Goal: Task Accomplishment & Management: Complete application form

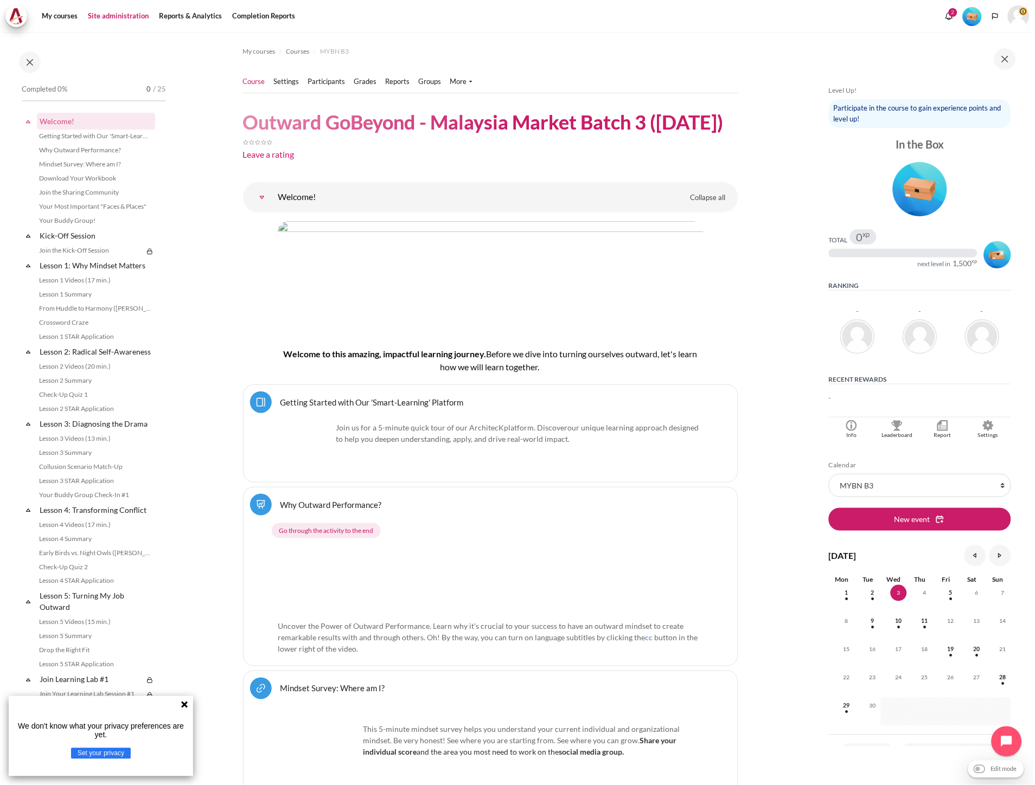
drag, startPoint x: 292, startPoint y: 51, endPoint x: 111, endPoint y: 19, distance: 183.4
click at [339, 88] on ul "Course Settings Participants" at bounding box center [362, 82] width 238 height 22
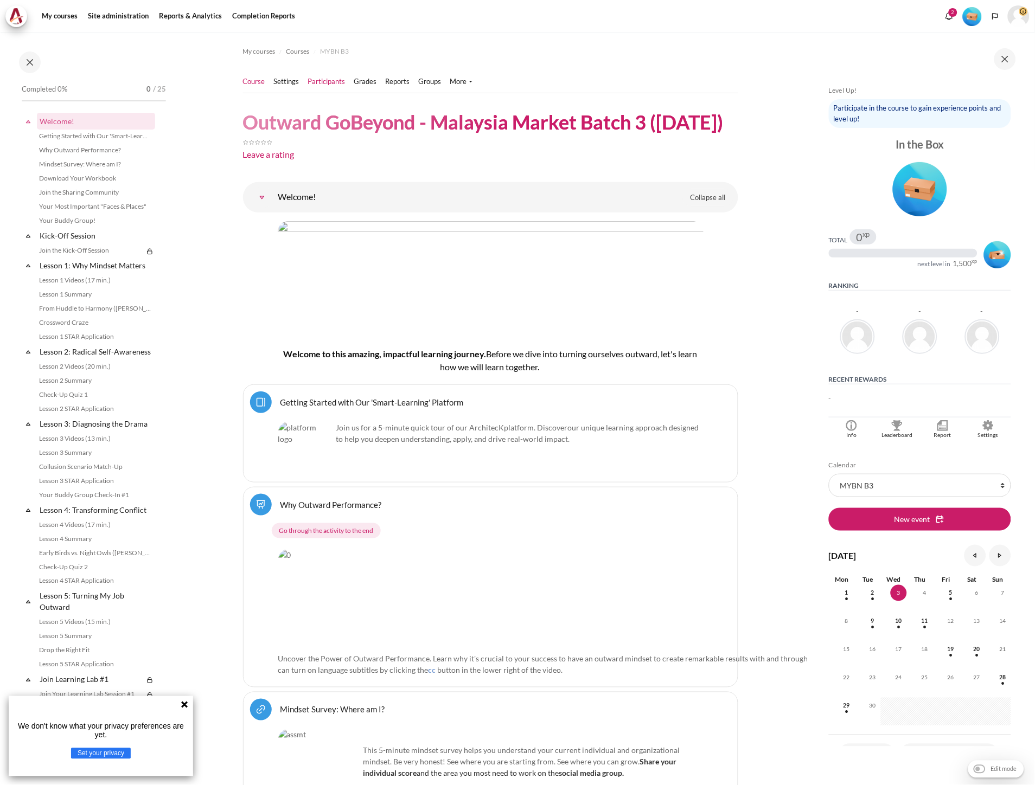
click at [337, 83] on link "Participants" at bounding box center [326, 81] width 37 height 11
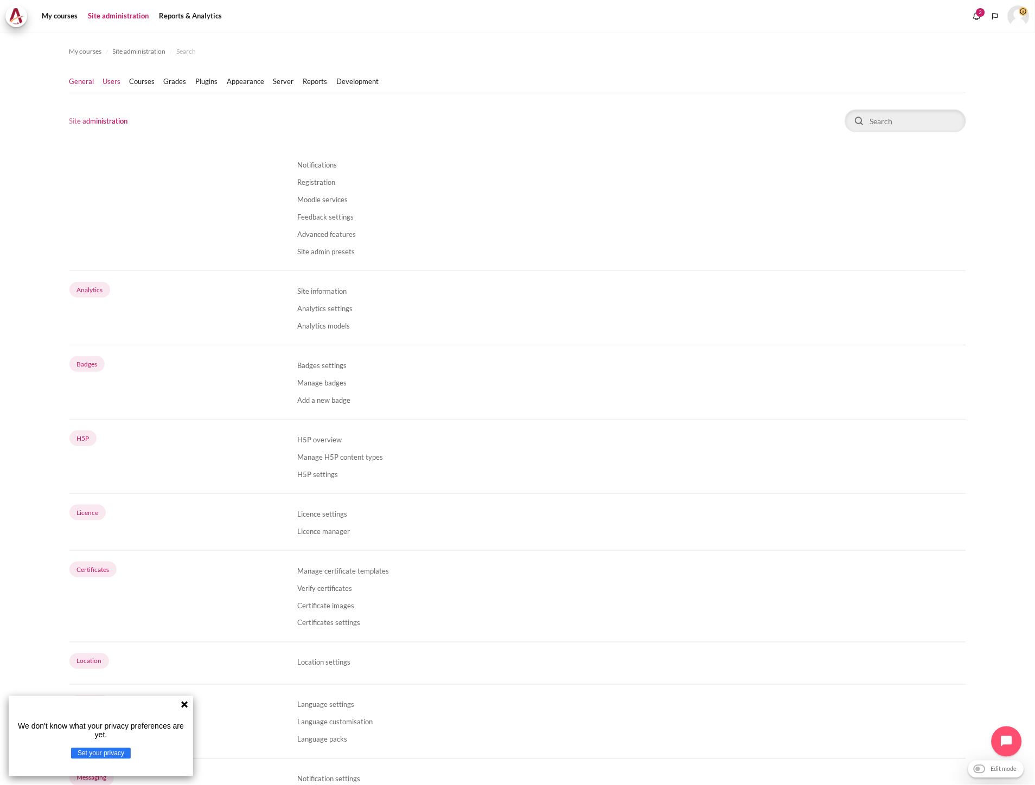
click at [114, 85] on link "Users" at bounding box center [112, 81] width 18 height 11
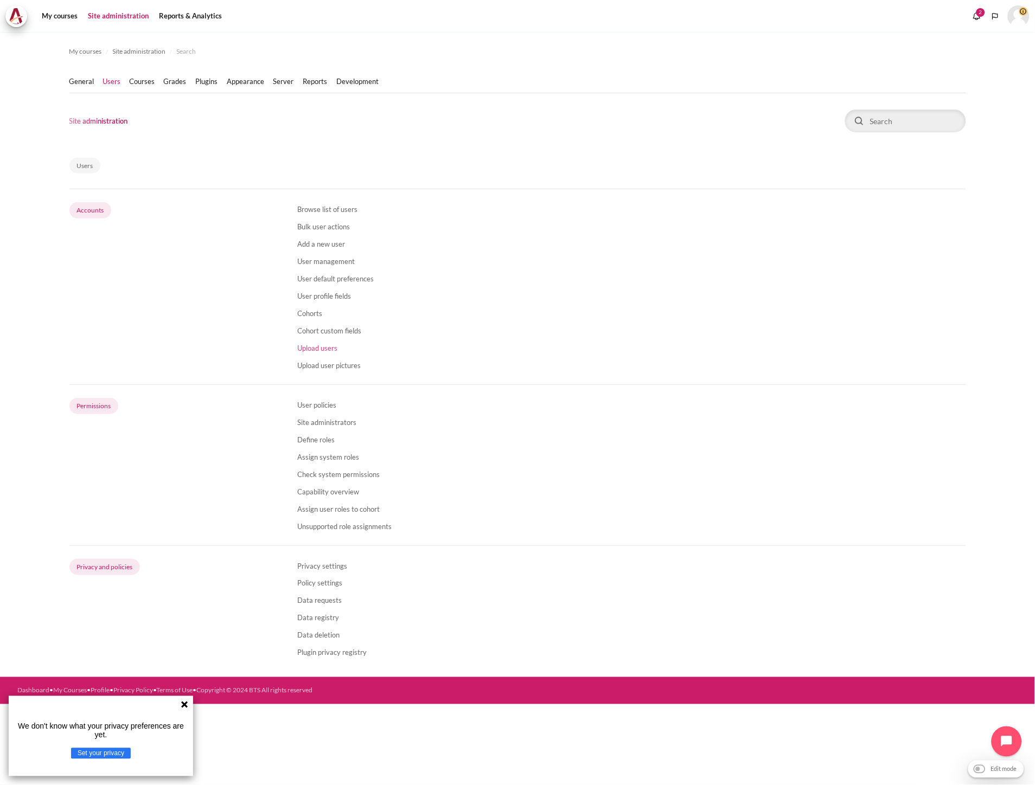
click at [317, 348] on link "Upload users" at bounding box center [317, 348] width 40 height 9
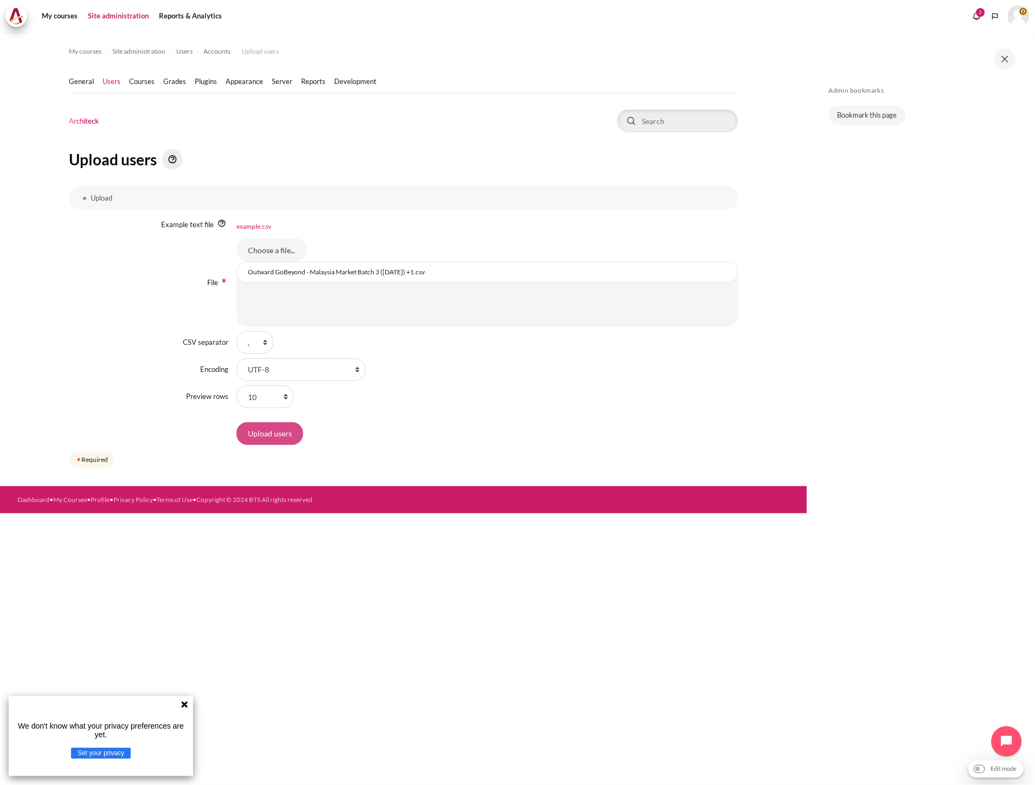
click at [261, 432] on input "Upload users" at bounding box center [269, 433] width 67 height 23
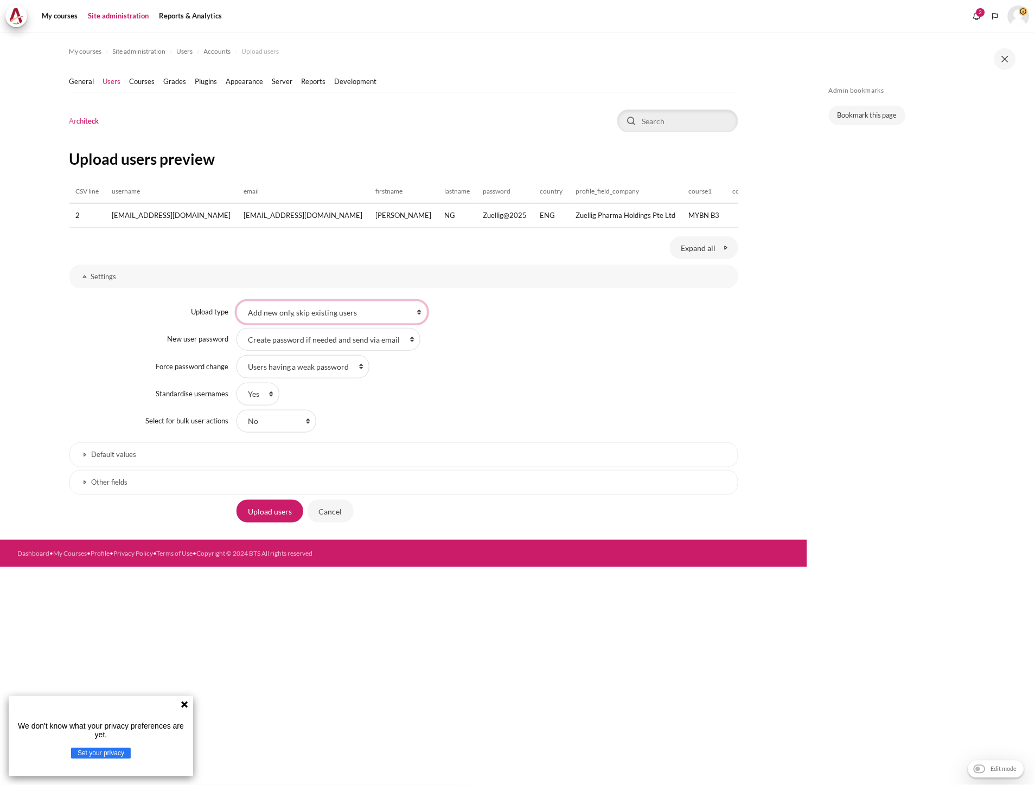
click at [324, 317] on select "Add new only, skip existing users Add all, append number to usernames if needed…" at bounding box center [331, 312] width 191 height 23
select select "2"
click at [236, 309] on select "Add new only, skip existing users Add all, append number to usernames if needed…" at bounding box center [331, 312] width 191 height 23
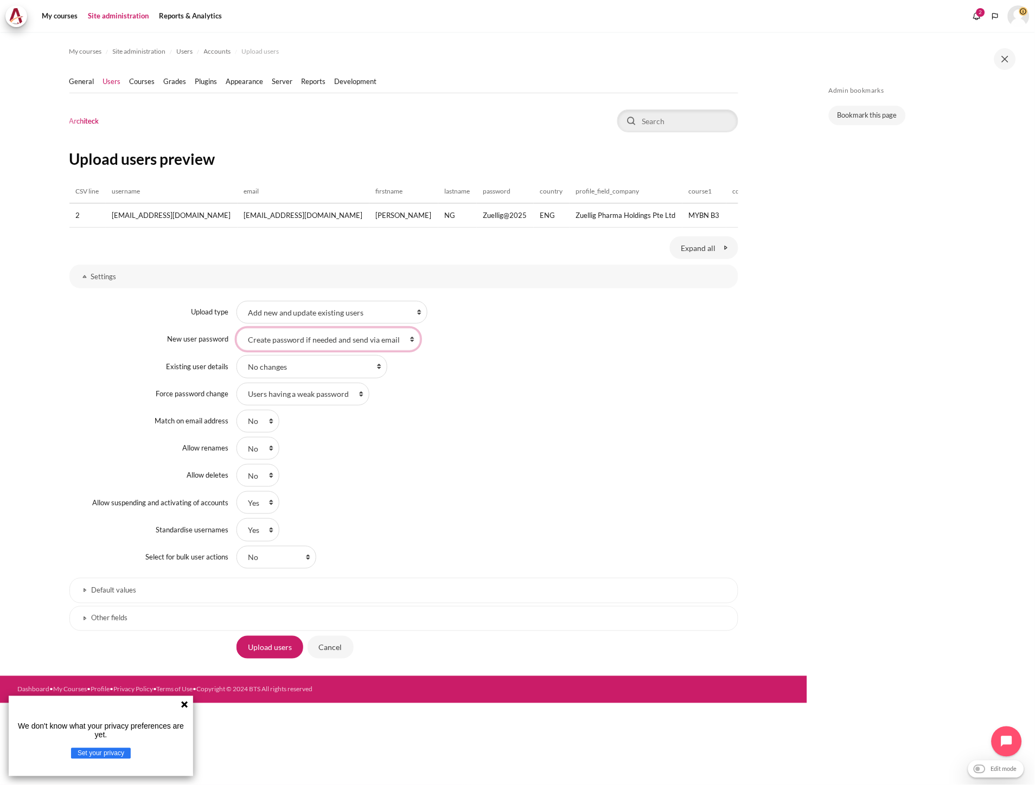
click at [284, 351] on select "Field required in file Create password if needed and send via email" at bounding box center [328, 339] width 184 height 23
select select "0"
click at [236, 337] on select "Field required in file Create password if needed and send via email" at bounding box center [328, 339] width 184 height 23
click at [284, 378] on select "No changes Override with file Override with file and defaults Fill in missing f…" at bounding box center [311, 366] width 151 height 23
select select "1"
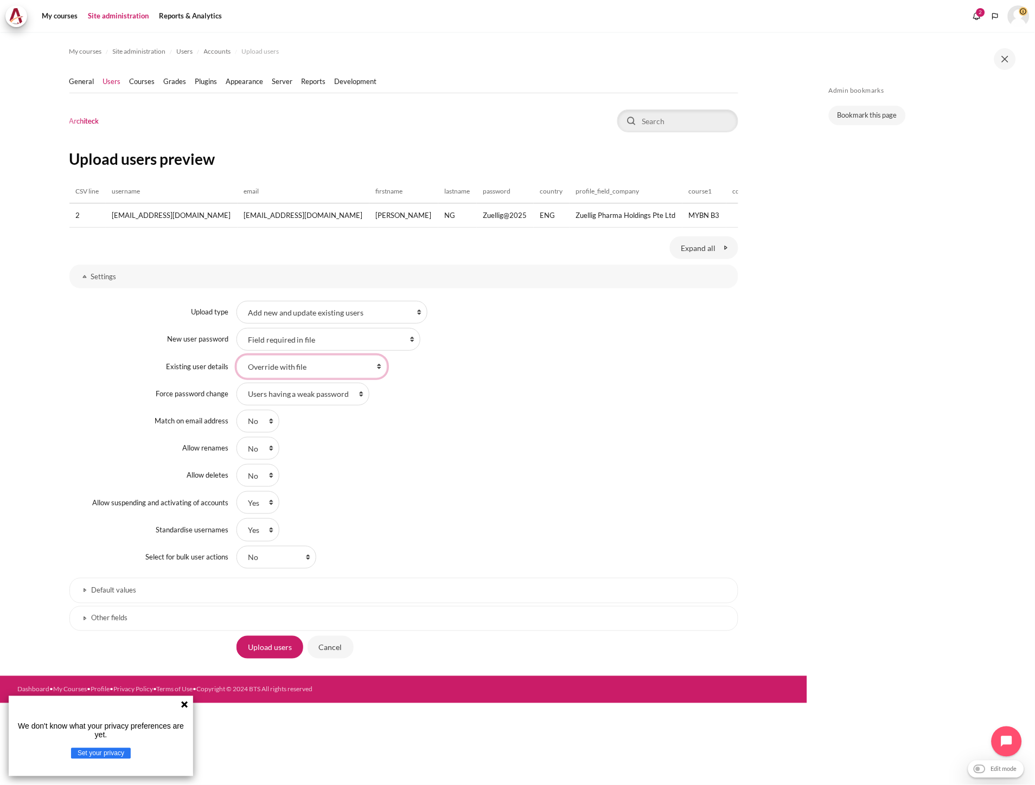
click at [236, 364] on select "No changes Override with file Override with file and defaults Fill in missing f…" at bounding box center [311, 366] width 151 height 23
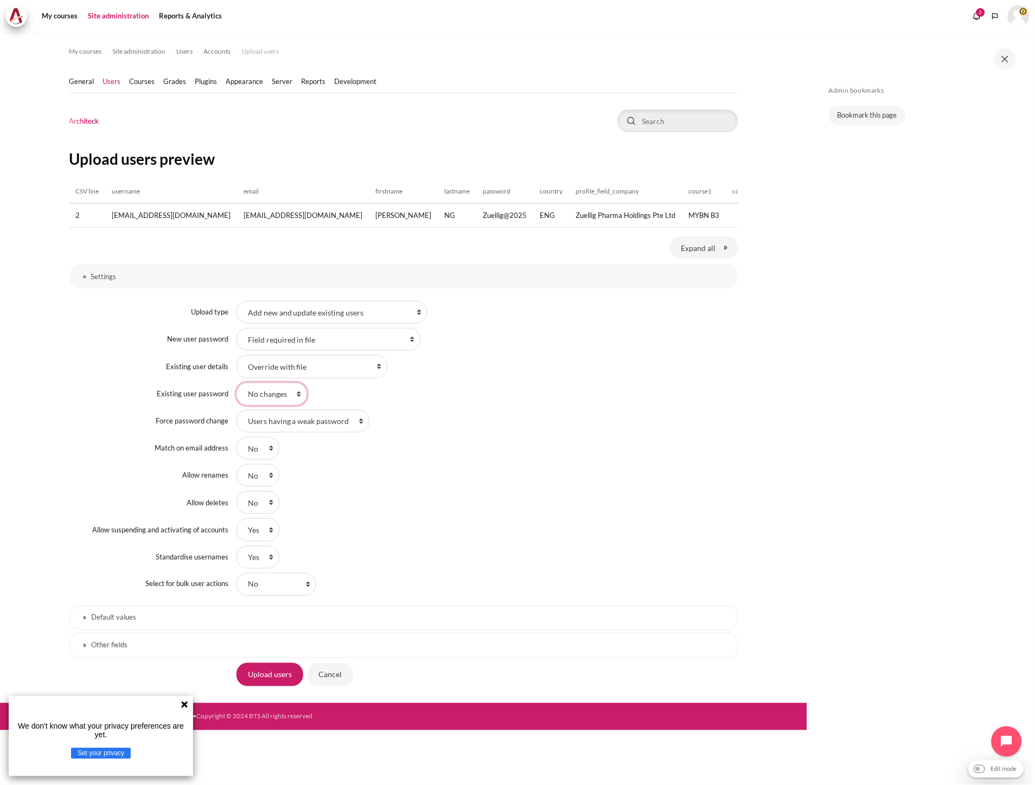
click at [281, 403] on select "No changes Update" at bounding box center [271, 394] width 71 height 23
click at [236, 391] on select "No changes Update" at bounding box center [271, 394] width 71 height 23
click at [277, 430] on select "Users having a weak password None All" at bounding box center [302, 421] width 133 height 23
click at [236, 418] on select "Users having a weak password None All" at bounding box center [302, 421] width 133 height 23
click at [281, 433] on select "Users having a weak password None All" at bounding box center [302, 421] width 133 height 23
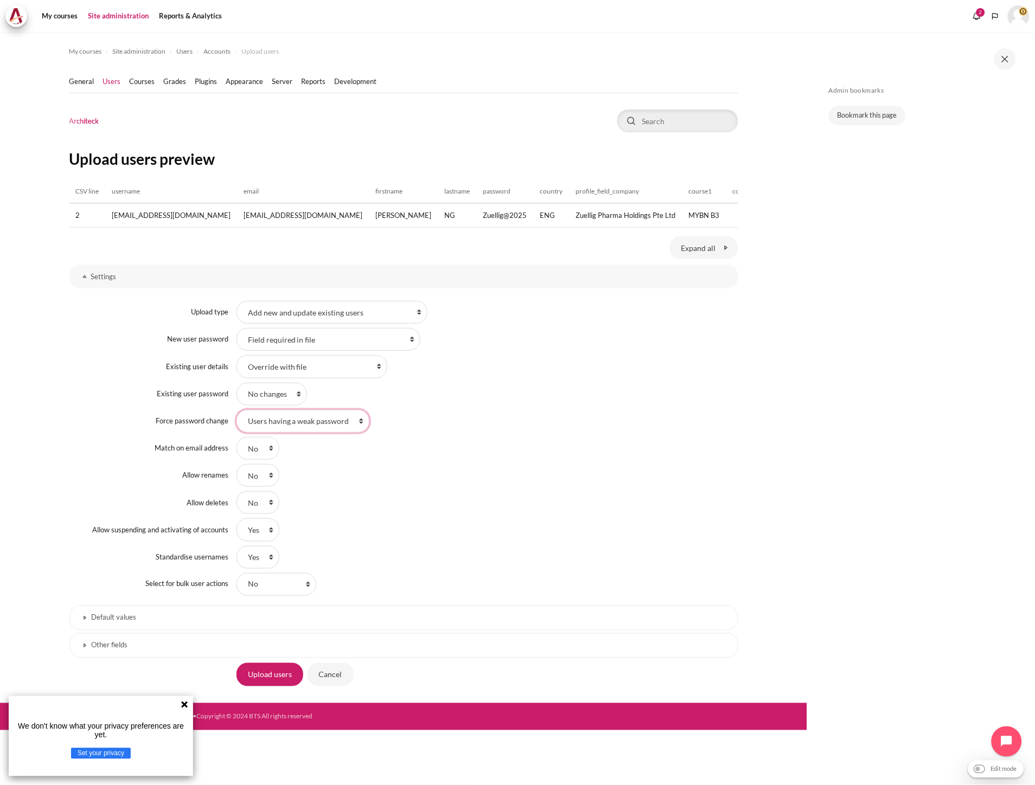
select select "2"
click at [236, 418] on select "Users having a weak password None All" at bounding box center [302, 421] width 133 height 23
click at [355, 486] on div "No Yes" at bounding box center [487, 475] width 502 height 23
click at [249, 650] on h3 "Other fields" at bounding box center [404, 645] width 624 height 9
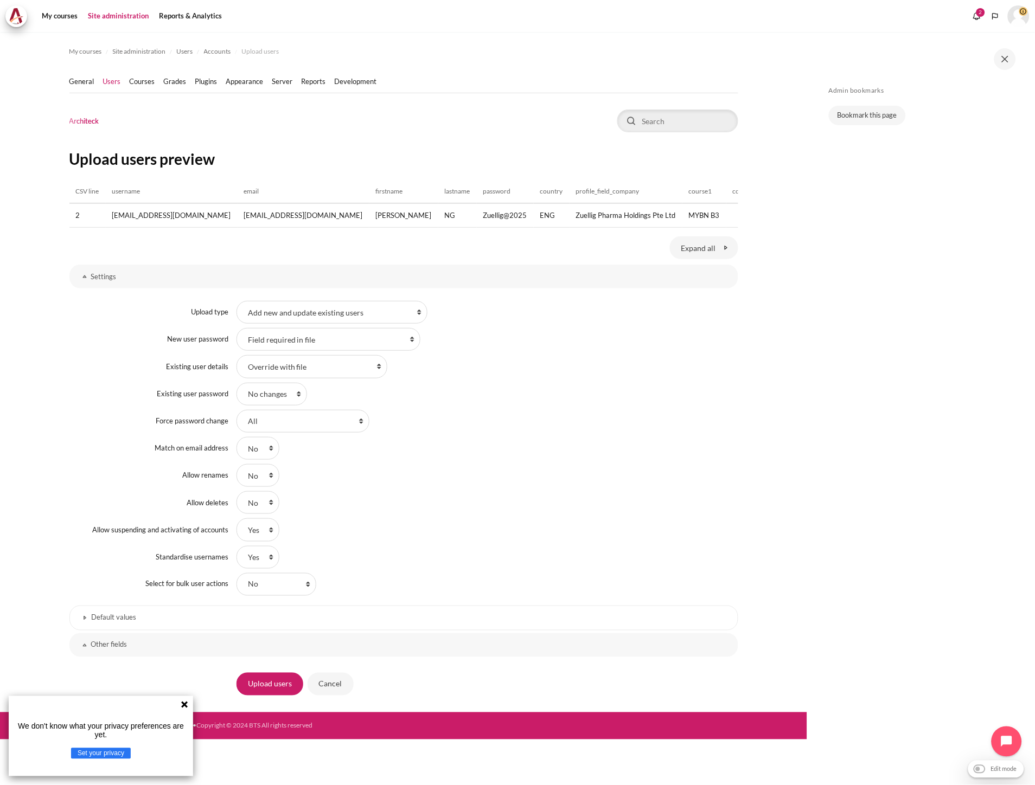
click at [166, 623] on h3 "Default values" at bounding box center [404, 617] width 624 height 9
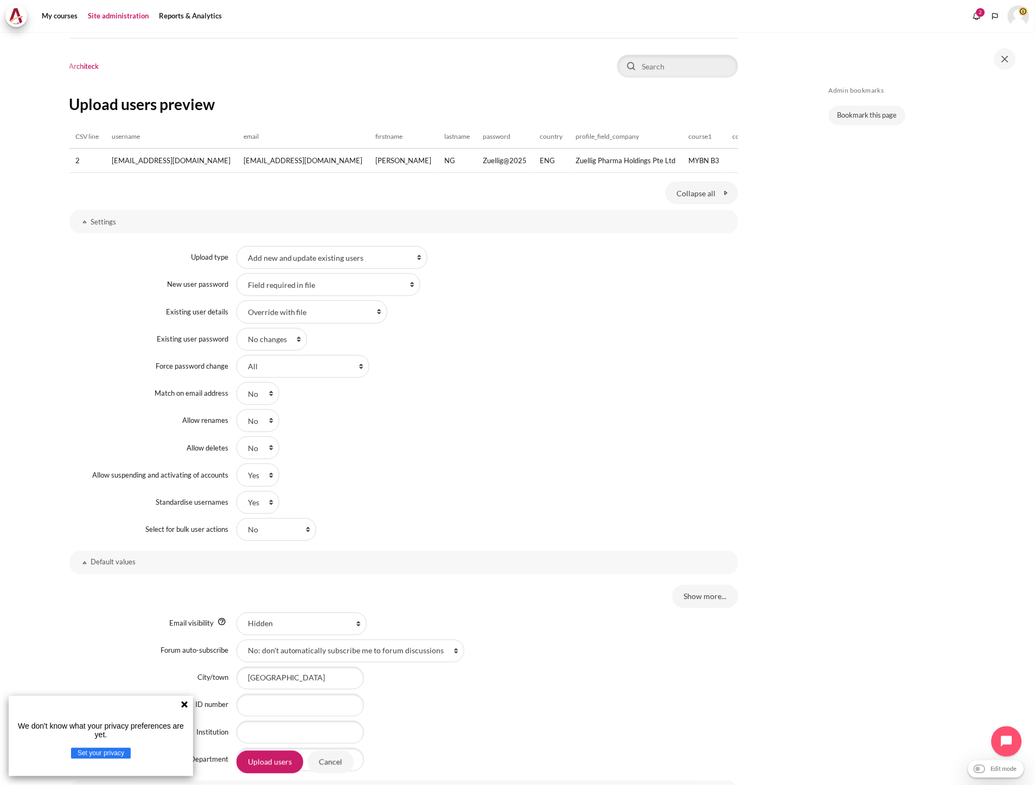
scroll to position [165, 0]
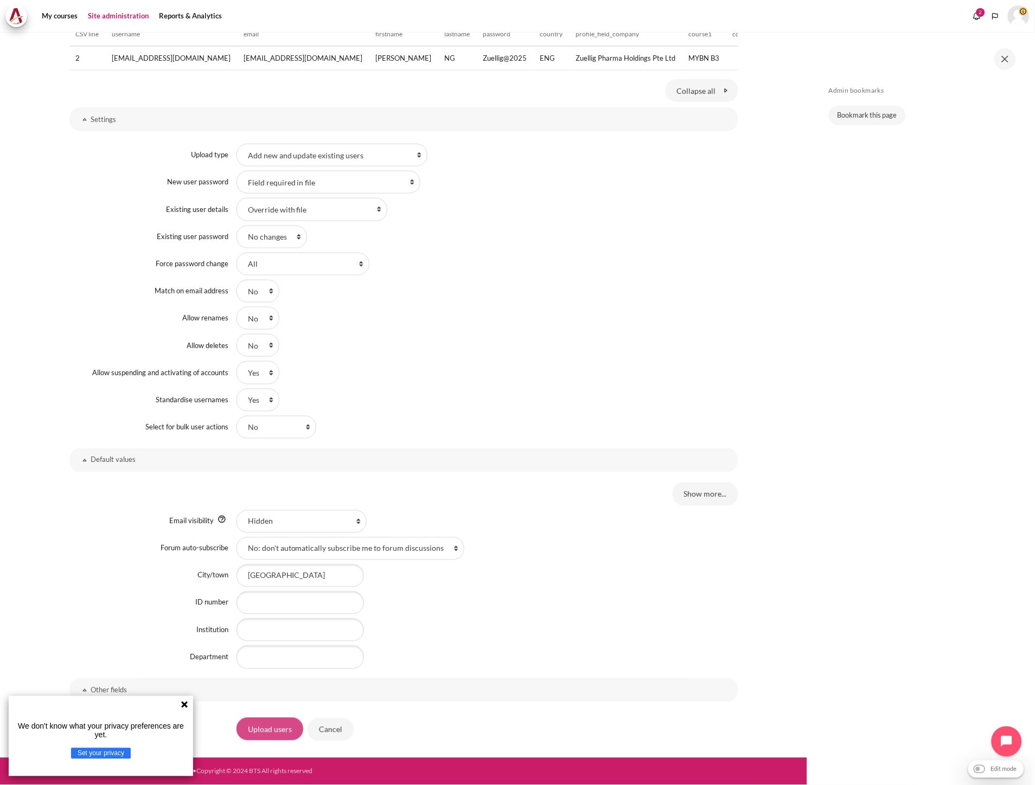
click at [272, 725] on input "Upload users" at bounding box center [269, 729] width 67 height 23
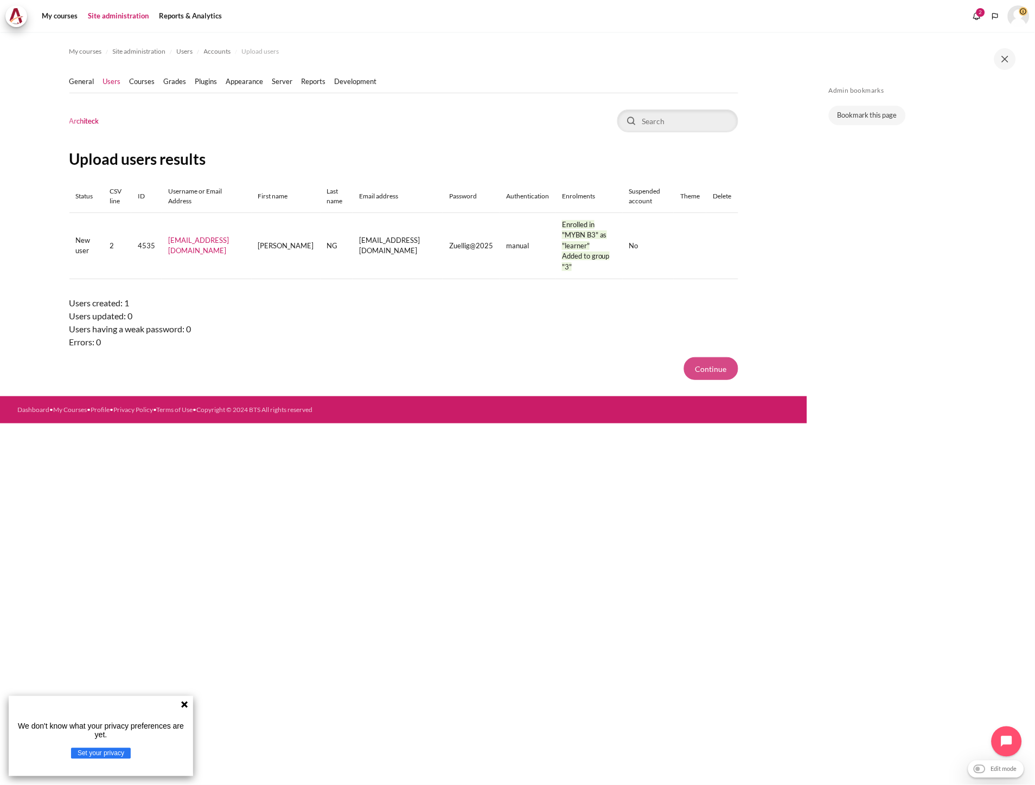
click at [705, 357] on button "Continue" at bounding box center [711, 368] width 54 height 23
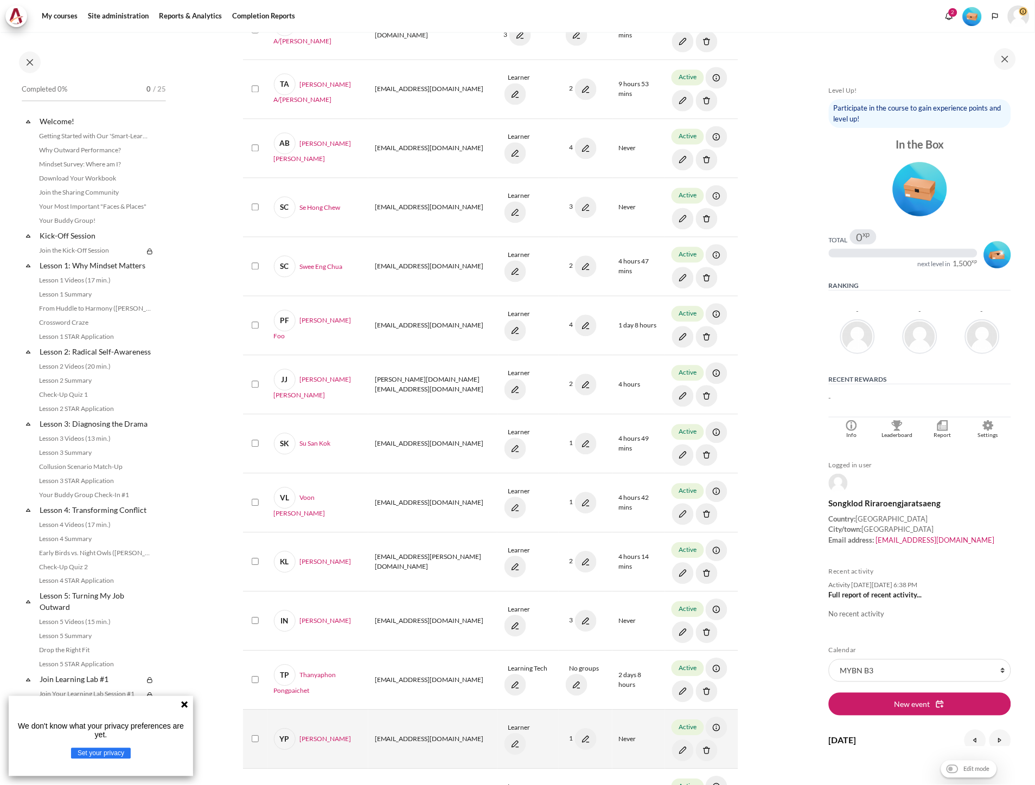
scroll to position [751, 0]
